Goal: Task Accomplishment & Management: Use online tool/utility

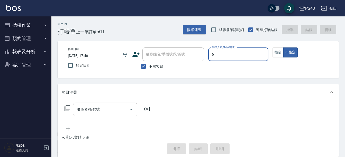
type input "[PERSON_NAME]-6"
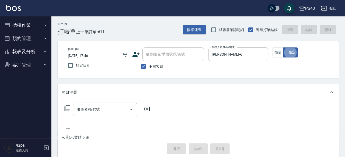
type button "false"
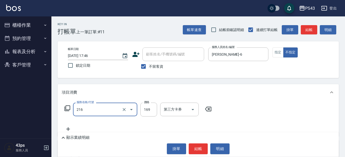
type input "剪髮169(216)"
type input "100"
click at [152, 78] on div "帳單日期 [DATE] 17:46 鎖定日期 顧客姓名/手機號碼/編號 顧客姓名/手機號碼/編號 不留客資 服務人員姓名/編號 [PERSON_NAME]-6…" at bounding box center [198, 59] width 281 height 37
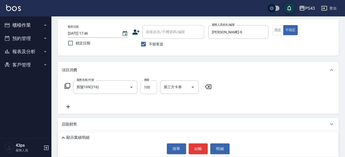
scroll to position [51, 0]
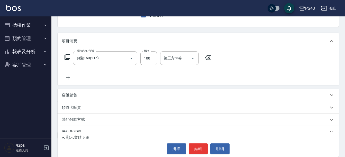
click at [96, 96] on div "店販銷售" at bounding box center [195, 95] width 267 height 5
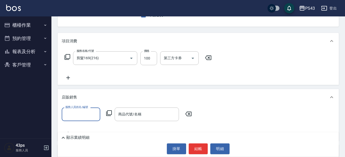
scroll to position [0, 0]
type input "[PERSON_NAME]-6"
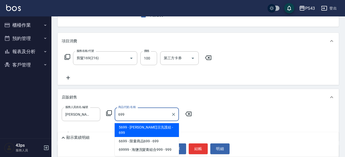
click at [151, 126] on span "5699 - [PERSON_NAME]涼洗護組 - 699" at bounding box center [147, 130] width 64 height 14
type input "[PERSON_NAME]涼洗護組"
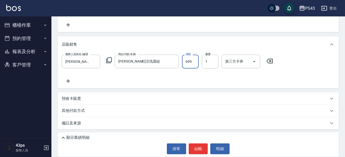
scroll to position [105, 0]
click at [126, 137] on div "顯示業績明細" at bounding box center [199, 138] width 279 height 6
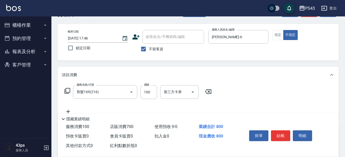
scroll to position [0, 0]
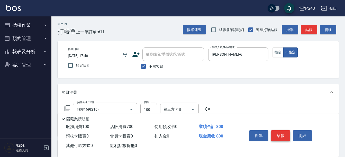
type input "700"
click at [283, 133] on button "結帳" at bounding box center [280, 136] width 19 height 11
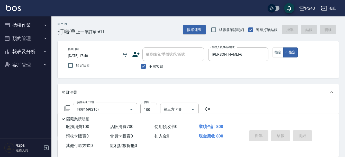
type input "[DATE] 20:27"
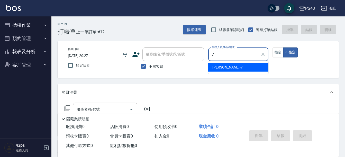
type input "[PERSON_NAME]-7"
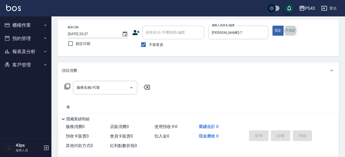
scroll to position [51, 0]
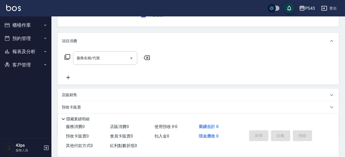
click at [69, 58] on icon at bounding box center [67, 57] width 6 height 6
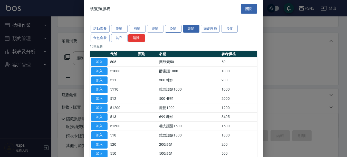
click at [181, 30] on button "染髮" at bounding box center [173, 29] width 16 height 8
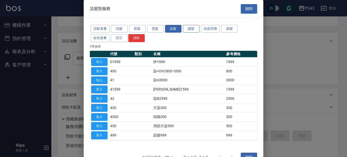
click at [193, 29] on button "護髮" at bounding box center [191, 29] width 16 height 8
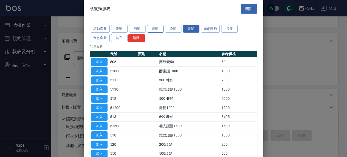
click at [159, 27] on button "燙髮" at bounding box center [155, 29] width 16 height 8
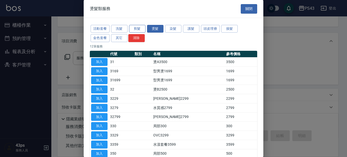
click at [142, 28] on button "剪髮" at bounding box center [137, 29] width 16 height 8
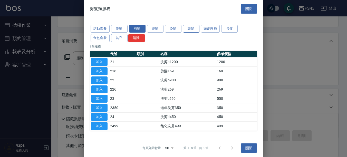
click at [189, 30] on button "護髮" at bounding box center [191, 29] width 16 height 8
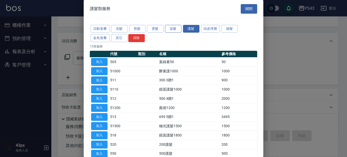
click at [174, 28] on button "染髮" at bounding box center [173, 29] width 16 height 8
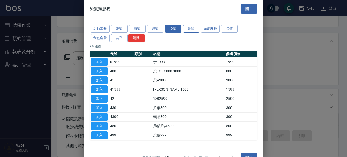
click at [189, 28] on button "護髮" at bounding box center [191, 29] width 16 height 8
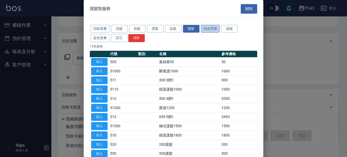
click at [210, 28] on button "頭皮理療" at bounding box center [210, 29] width 19 height 8
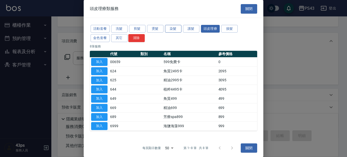
click at [176, 29] on button "染髮" at bounding box center [173, 29] width 16 height 8
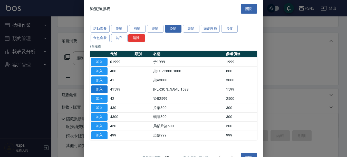
click at [100, 87] on button "加入" at bounding box center [99, 90] width 16 height 8
type input "[PERSON_NAME]1599(41599)"
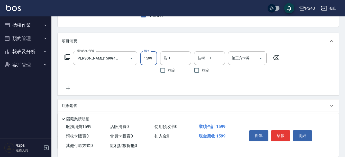
click at [148, 56] on input "1599" at bounding box center [148, 58] width 17 height 14
type input "1400"
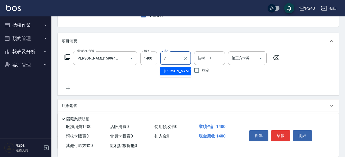
type input "[PERSON_NAME]-7"
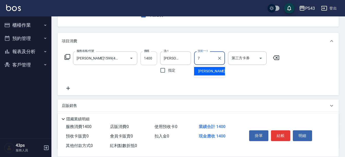
type input "[PERSON_NAME]-7"
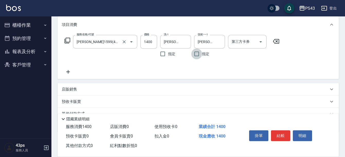
scroll to position [77, 0]
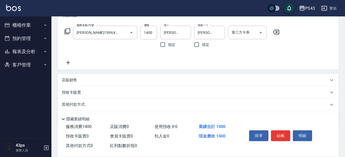
click at [87, 80] on div "店販銷售" at bounding box center [195, 80] width 267 height 5
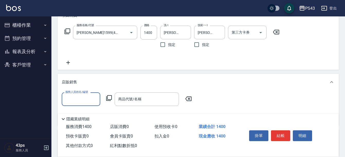
scroll to position [0, 0]
type input "[PERSON_NAME]-7"
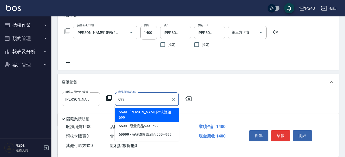
click at [151, 114] on span "5699 - [PERSON_NAME]涼洗護組 - 699" at bounding box center [147, 115] width 64 height 14
type input "[PERSON_NAME]涼洗護組"
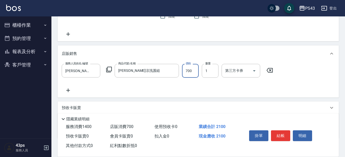
scroll to position [136, 0]
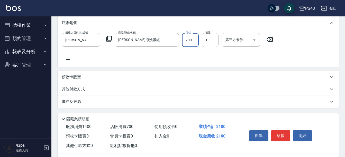
type input "700"
click at [93, 89] on div "其他付款方式" at bounding box center [195, 90] width 267 height 6
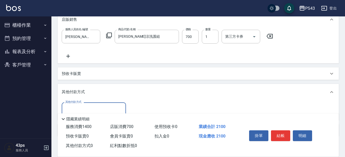
scroll to position [169, 0]
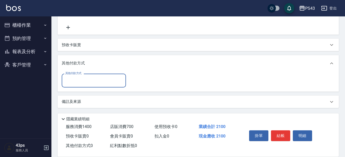
click at [93, 77] on input "其他付款方式" at bounding box center [94, 80] width 60 height 9
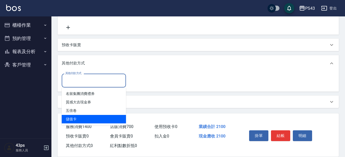
click at [90, 117] on span "儲值卡" at bounding box center [94, 119] width 64 height 8
type input "儲值卡"
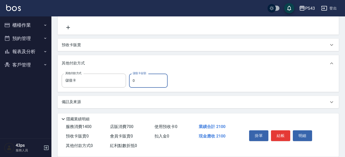
click at [131, 82] on input "0" at bounding box center [148, 81] width 39 height 14
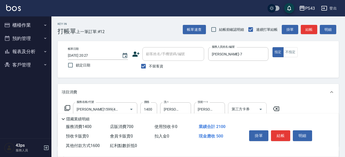
scroll to position [0, 0]
type input "1600"
click at [283, 133] on button "結帳" at bounding box center [280, 136] width 19 height 11
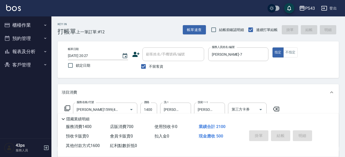
type input "[DATE] 20:28"
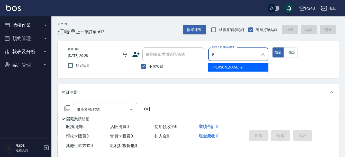
type input "[PERSON_NAME]-9"
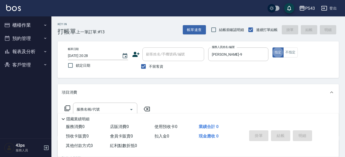
type button "true"
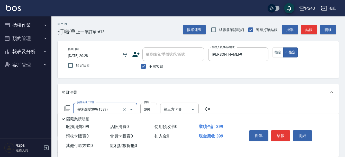
type input "海鹽洗髮399(1399)"
type input "499"
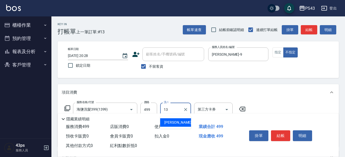
type input "[PERSON_NAME]-13"
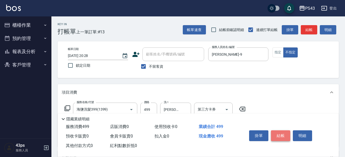
click at [284, 135] on button "結帳" at bounding box center [280, 136] width 19 height 11
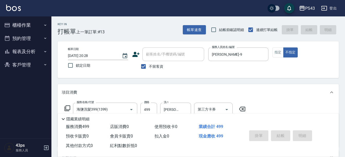
type input "[DATE] 20:29"
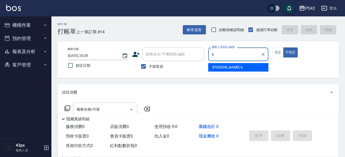
type input "[PERSON_NAME]-6"
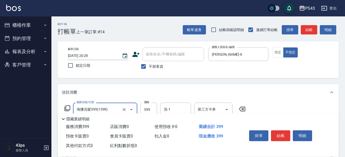
type input "海鹽洗髮399(1399)"
type input "499"
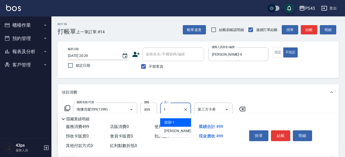
type input "甜甜-1"
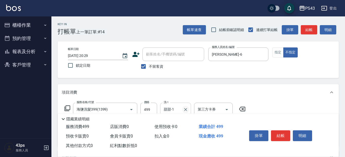
click at [187, 107] on icon "Clear" at bounding box center [185, 109] width 5 height 5
type input "[PERSON_NAME]-13"
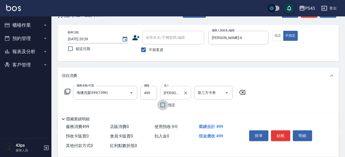
scroll to position [26, 0]
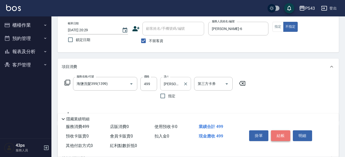
click at [275, 136] on button "結帳" at bounding box center [280, 136] width 19 height 11
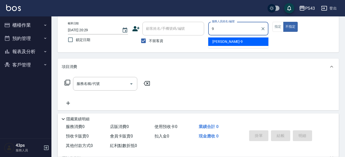
type input "[PERSON_NAME]-9"
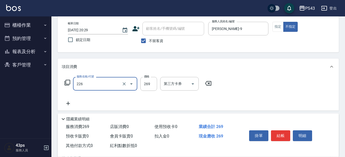
type input "洗剪269(226)"
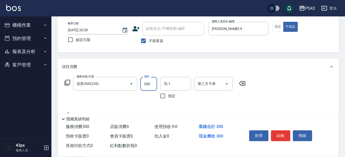
type input "300"
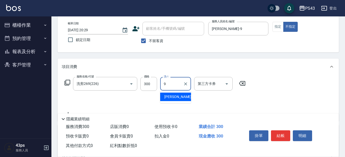
type input "[PERSON_NAME]-9"
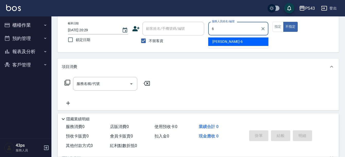
type input "[PERSON_NAME]-6"
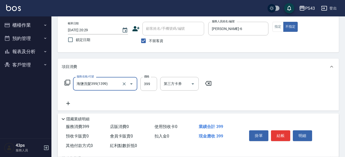
type input "海鹽洗髮399(1399)"
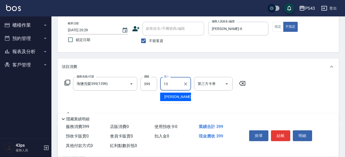
type input "[PERSON_NAME]-13"
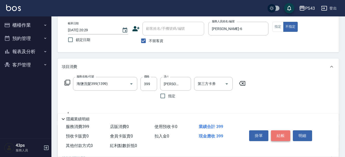
click at [277, 132] on button "結帳" at bounding box center [280, 136] width 19 height 11
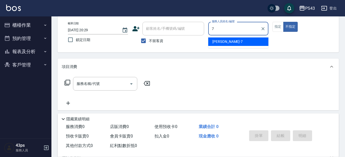
type input "[PERSON_NAME]-7"
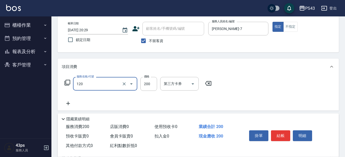
type input "New洗200(120)"
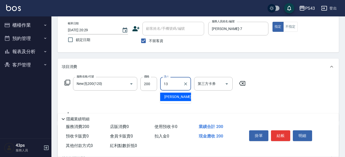
type input "[PERSON_NAME]-13"
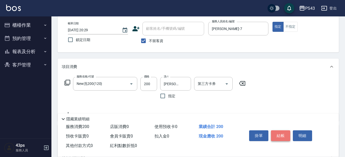
click at [279, 134] on button "結帳" at bounding box center [280, 136] width 19 height 11
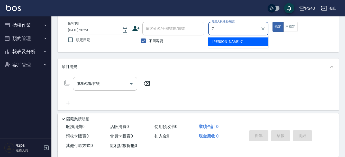
type input "[PERSON_NAME]-7"
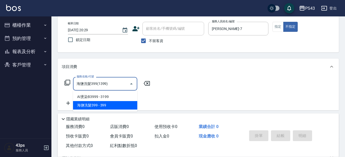
type input "海鹽洗髮399(1399)"
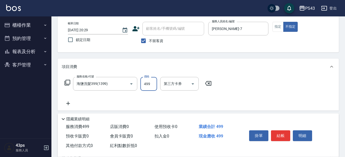
type input "499"
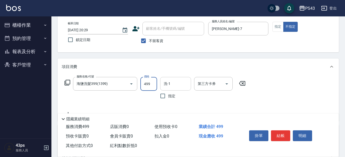
click at [186, 81] on input "洗-1" at bounding box center [175, 83] width 26 height 9
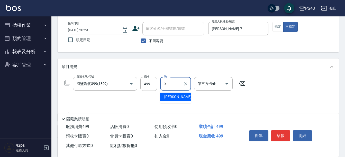
type input "[PERSON_NAME]-9"
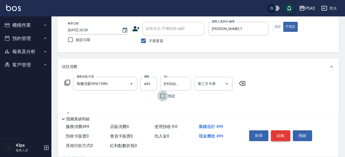
click at [279, 131] on button "結帳" at bounding box center [280, 136] width 19 height 11
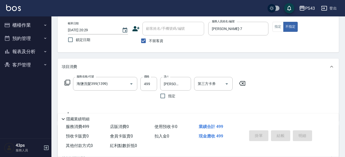
type input "[DATE] 20:30"
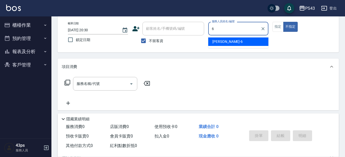
type input "[PERSON_NAME]-6"
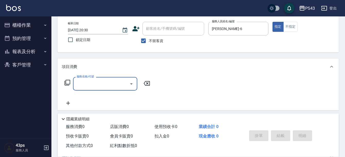
type input "1"
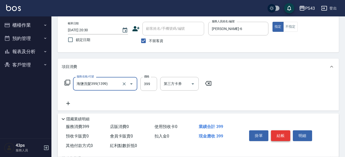
type input "海鹽洗髮399(1399)"
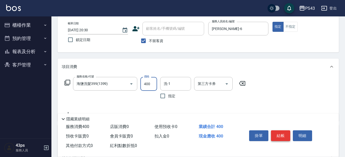
type input "400"
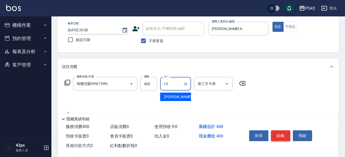
type input "[PERSON_NAME]-13"
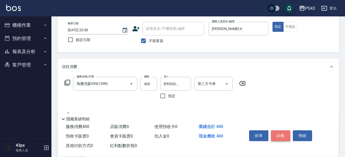
click at [280, 133] on button "結帳" at bounding box center [280, 136] width 19 height 11
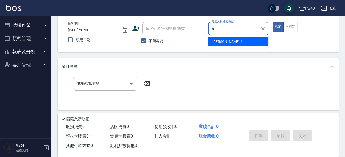
type input "[PERSON_NAME]-6"
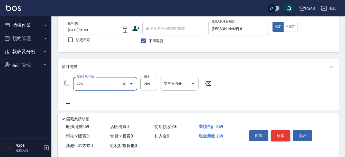
type input "洗剪269(226)"
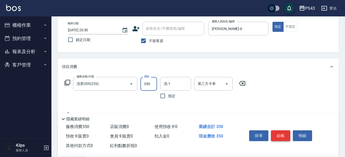
type input "350"
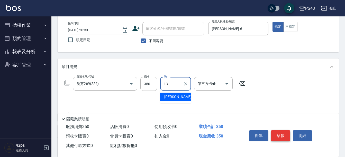
type input "[PERSON_NAME]-13"
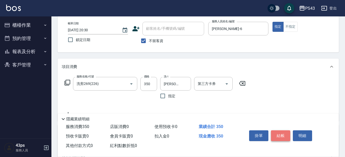
click at [280, 133] on button "結帳" at bounding box center [280, 136] width 19 height 11
